Goal: Information Seeking & Learning: Learn about a topic

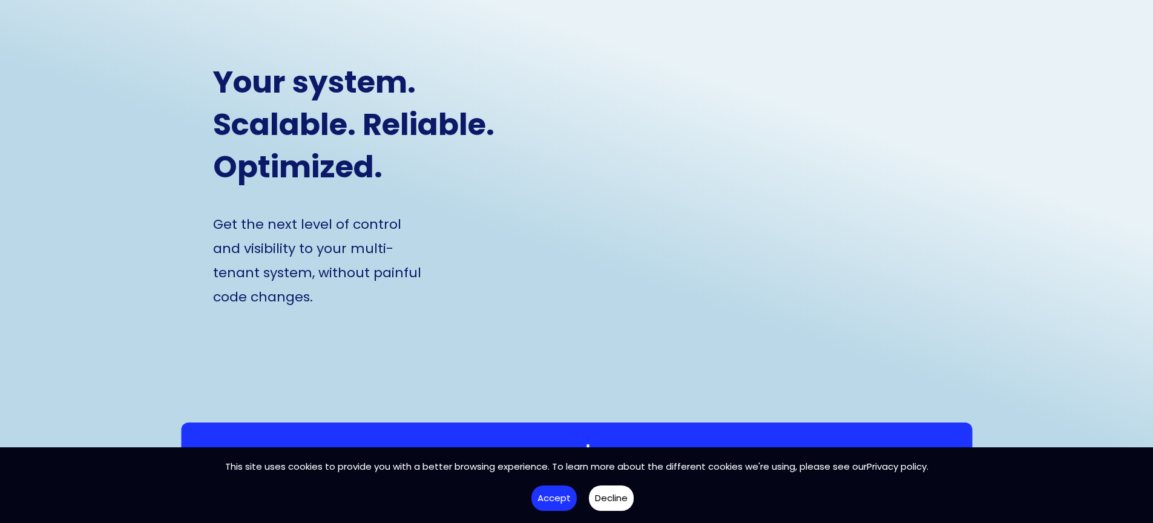
scroll to position [499, 0]
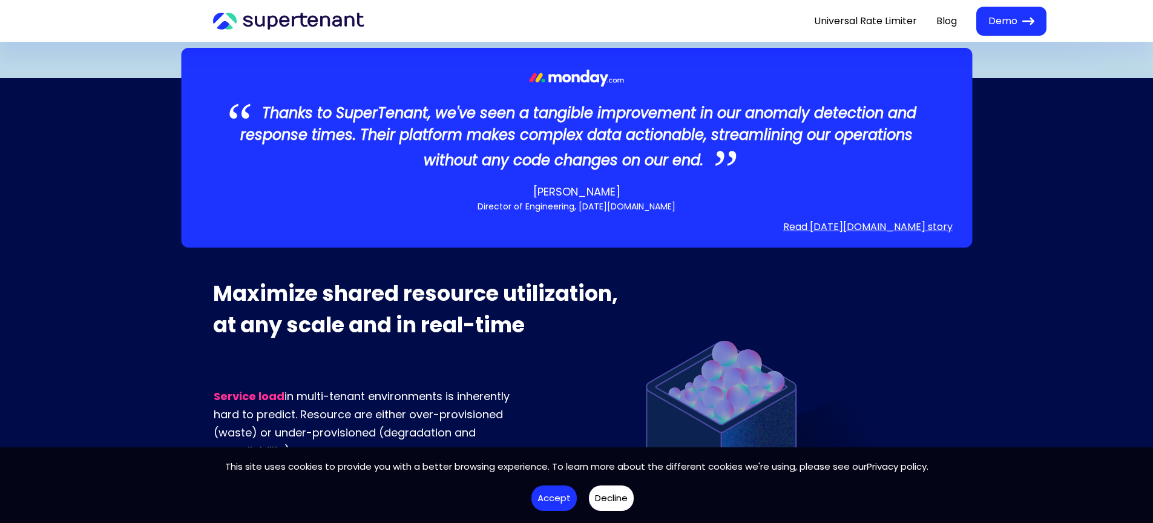
click at [550, 495] on button "Accept" at bounding box center [554, 499] width 45 height 26
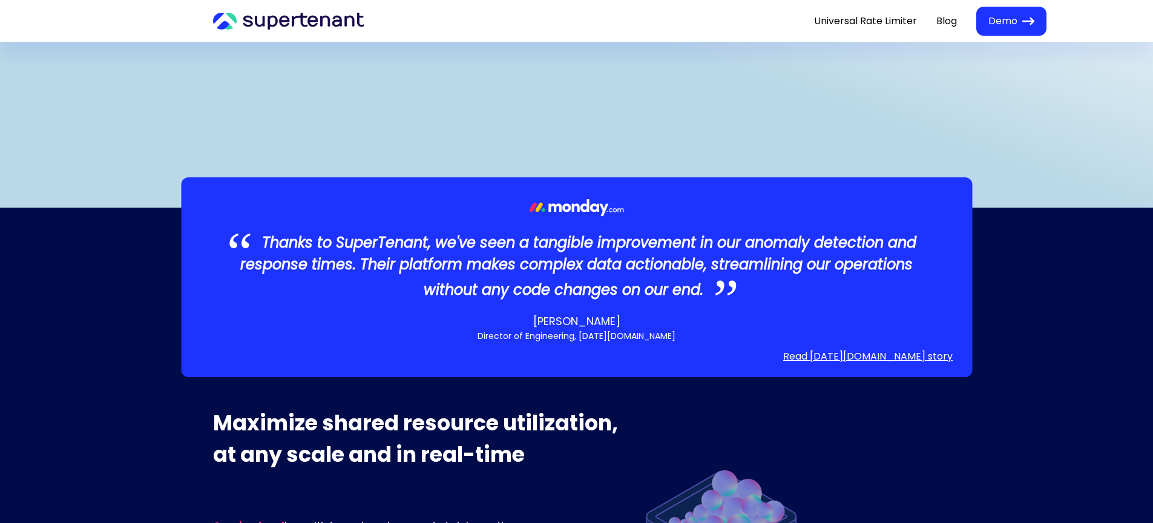
scroll to position [0, 0]
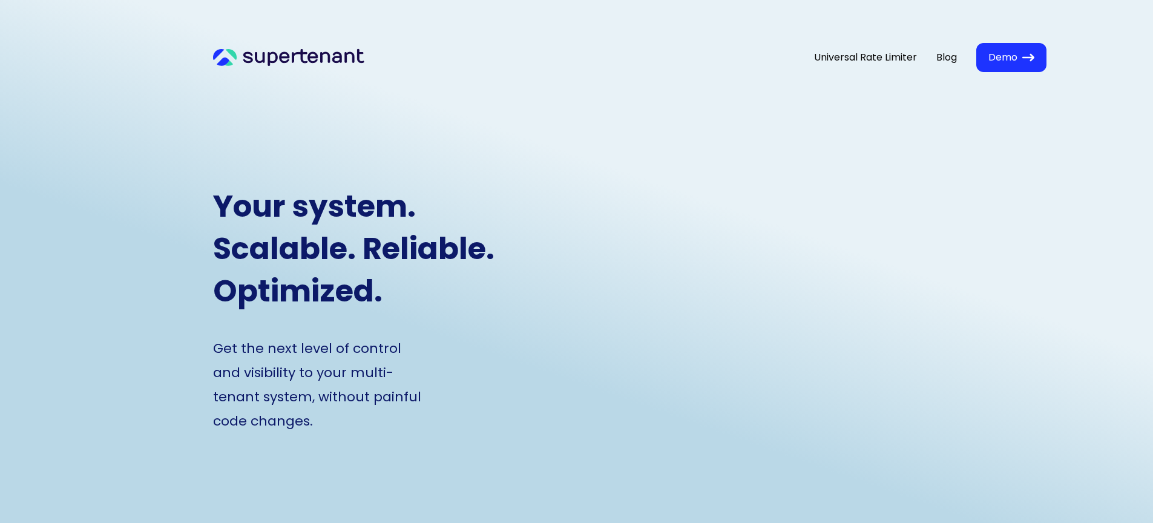
click at [897, 58] on link "Universal Rate Limiter" at bounding box center [865, 57] width 103 height 15
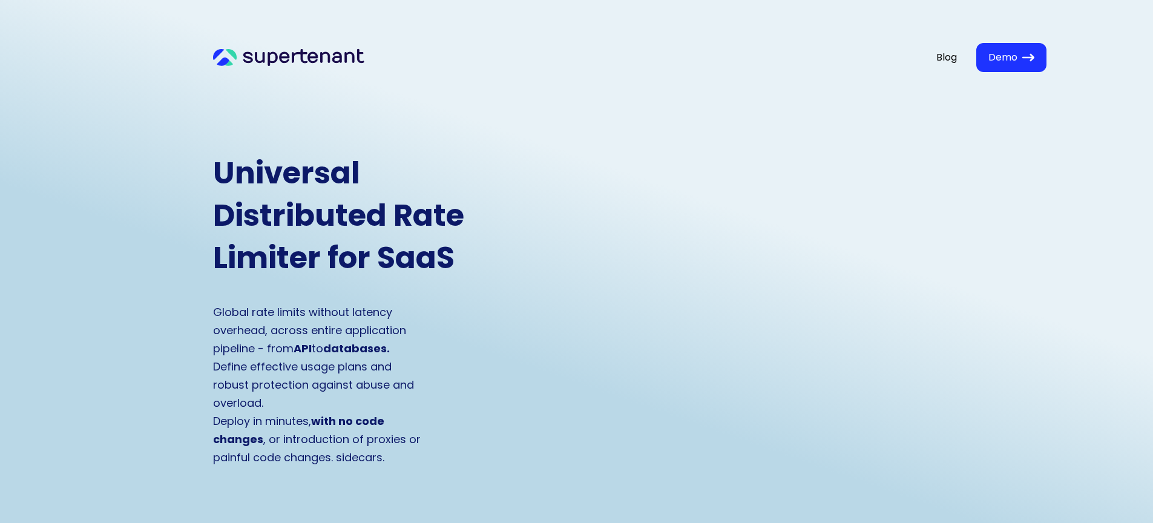
click at [943, 58] on link "Blog" at bounding box center [947, 57] width 21 height 14
click at [999, 66] on button "Demo" at bounding box center [1011, 57] width 70 height 29
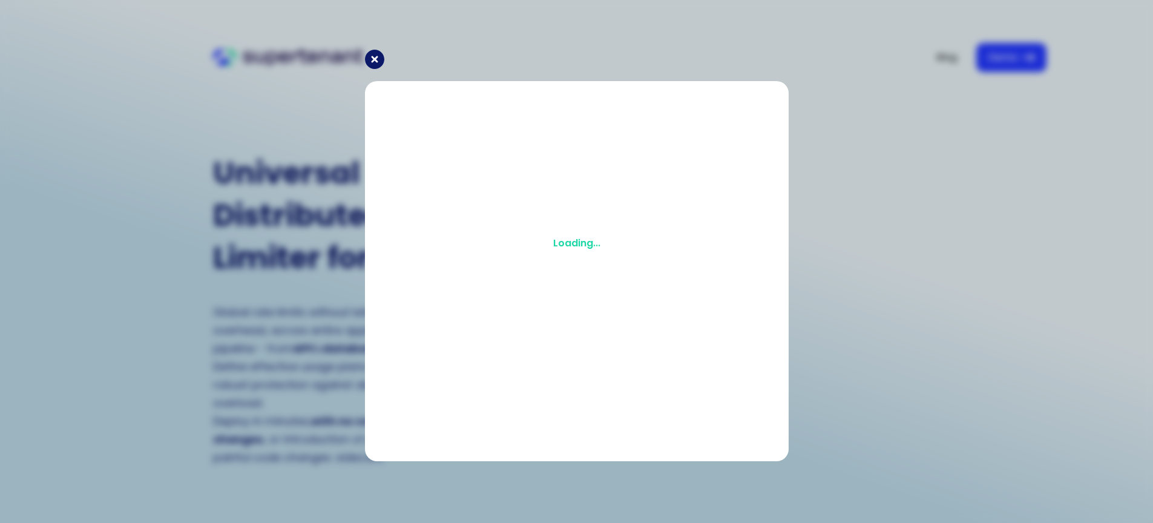
click at [376, 62] on icon at bounding box center [374, 59] width 19 height 19
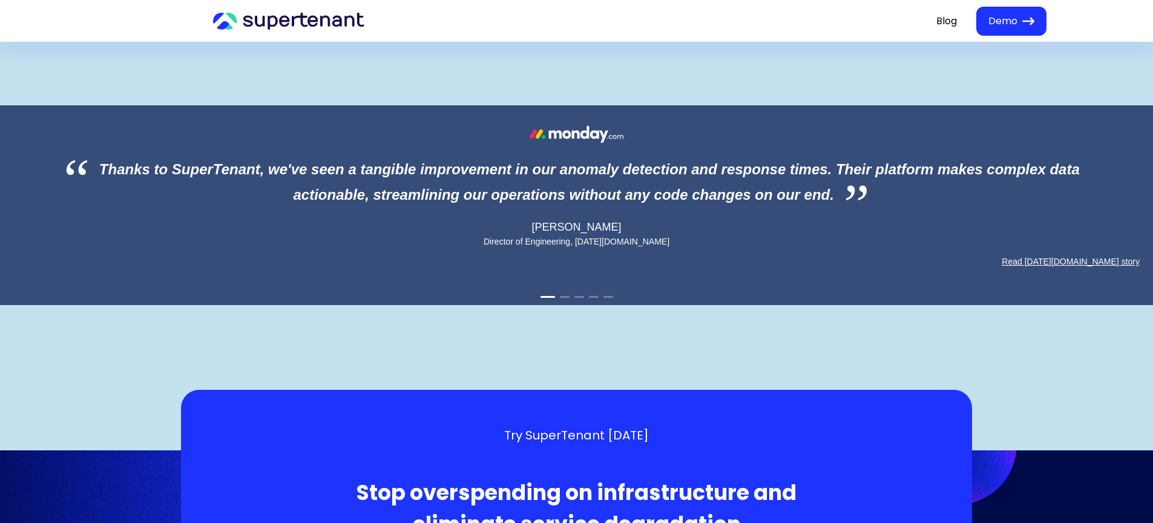
scroll to position [1131, 0]
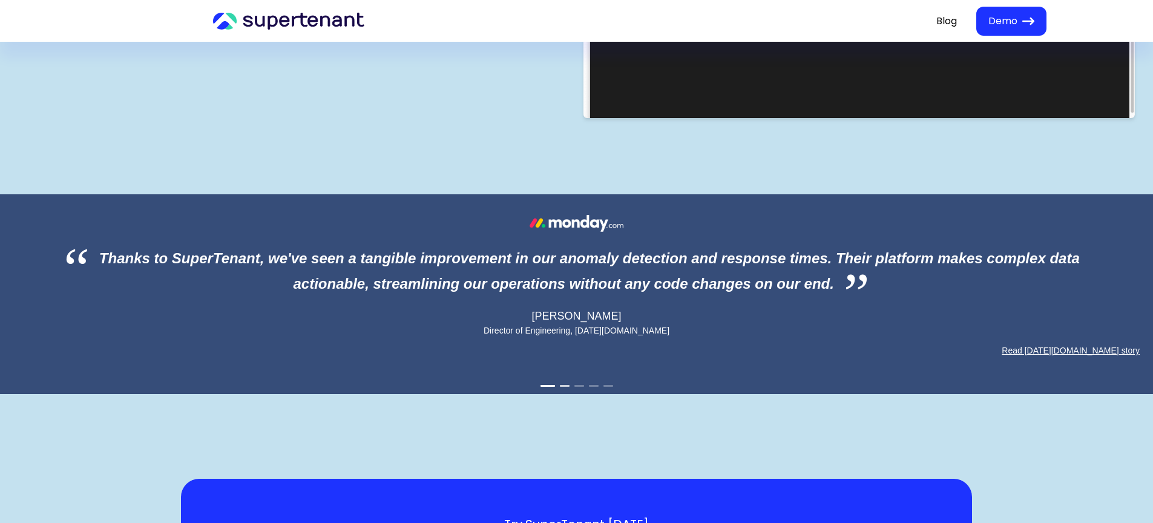
click at [565, 385] on button "2" at bounding box center [565, 386] width 10 height 2
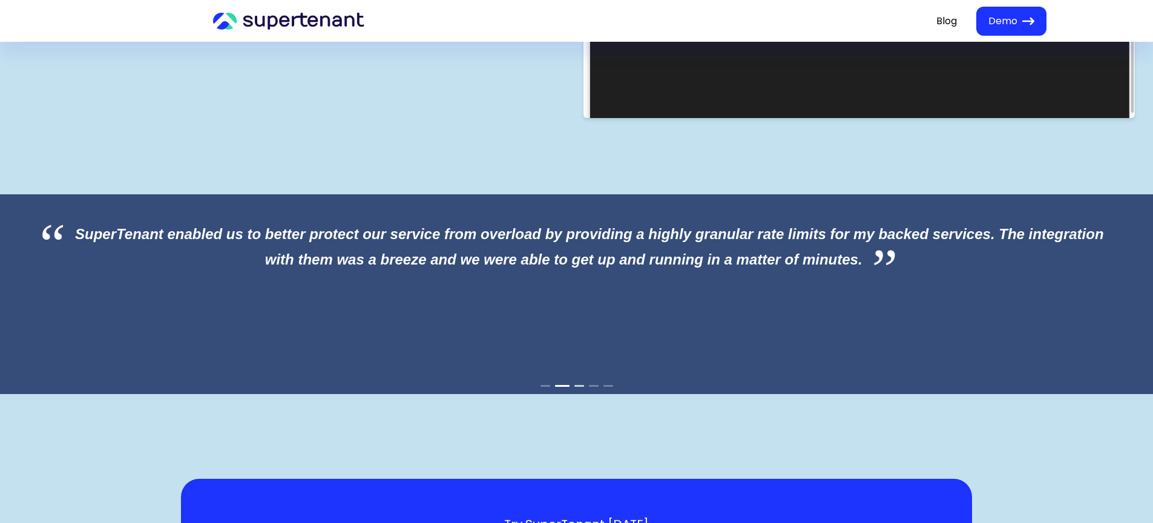
click at [582, 385] on button "3" at bounding box center [580, 386] width 10 height 2
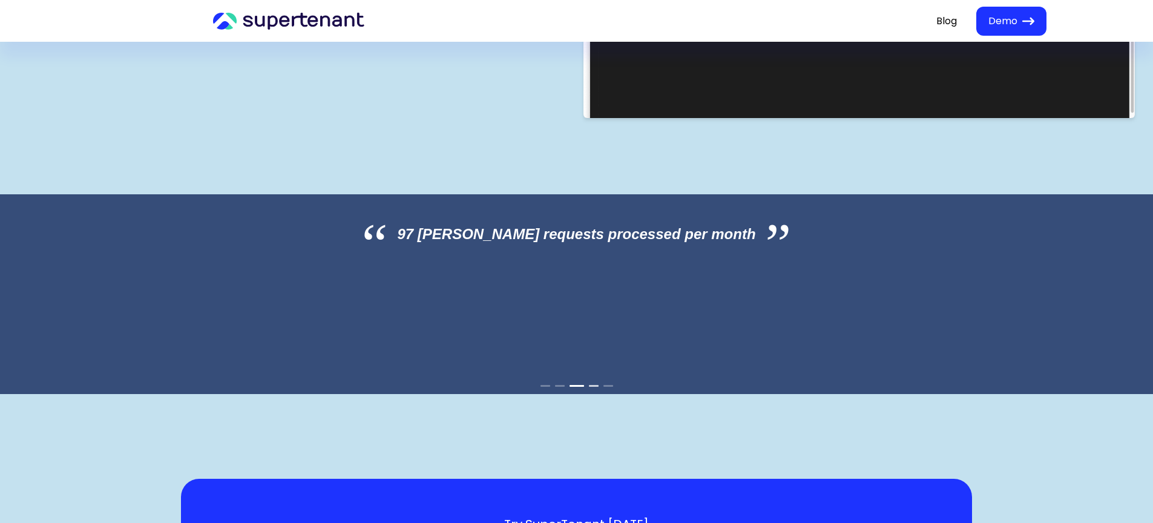
click at [599, 385] on button "4" at bounding box center [594, 386] width 10 height 2
click at [598, 385] on button "4" at bounding box center [594, 386] width 10 height 2
click at [613, 385] on button "5" at bounding box center [609, 386] width 10 height 2
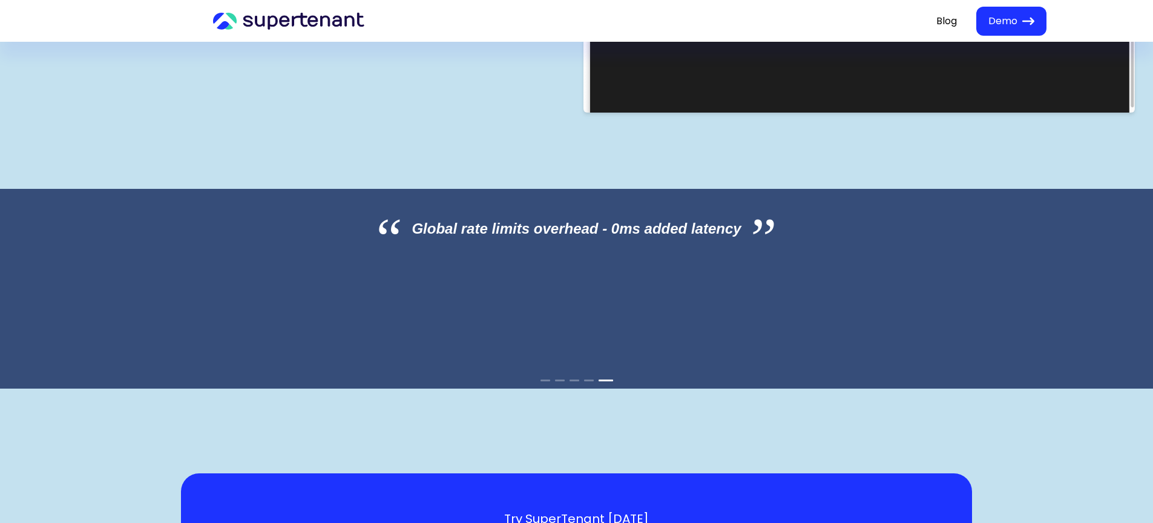
scroll to position [1384, 0]
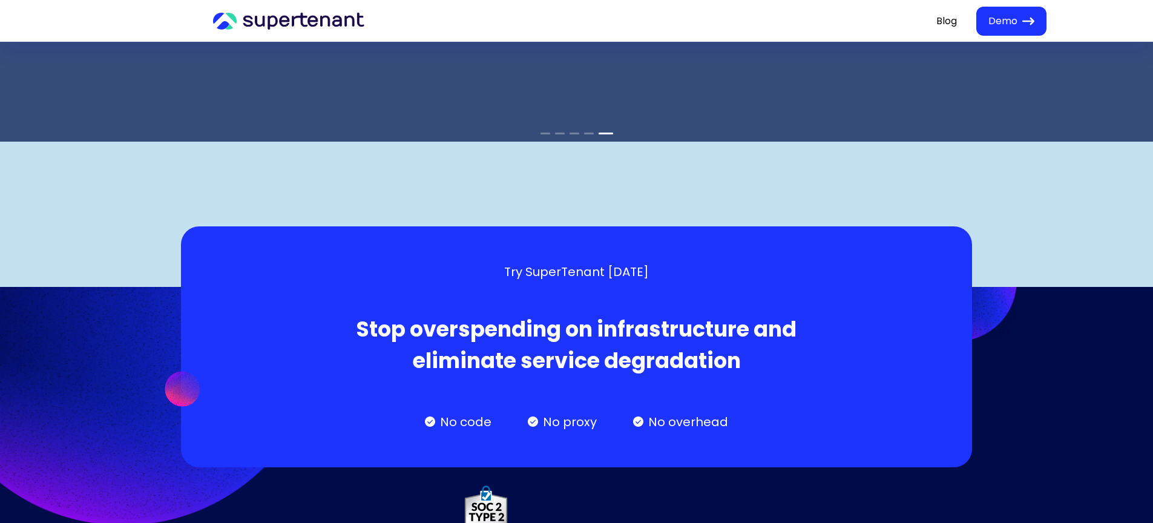
click at [1042, 378] on div "Try SuperTenant [DATE] Stop overspending on infrastructure and eliminate servic…" at bounding box center [577, 417] width 1134 height 261
